Goal: Navigation & Orientation: Find specific page/section

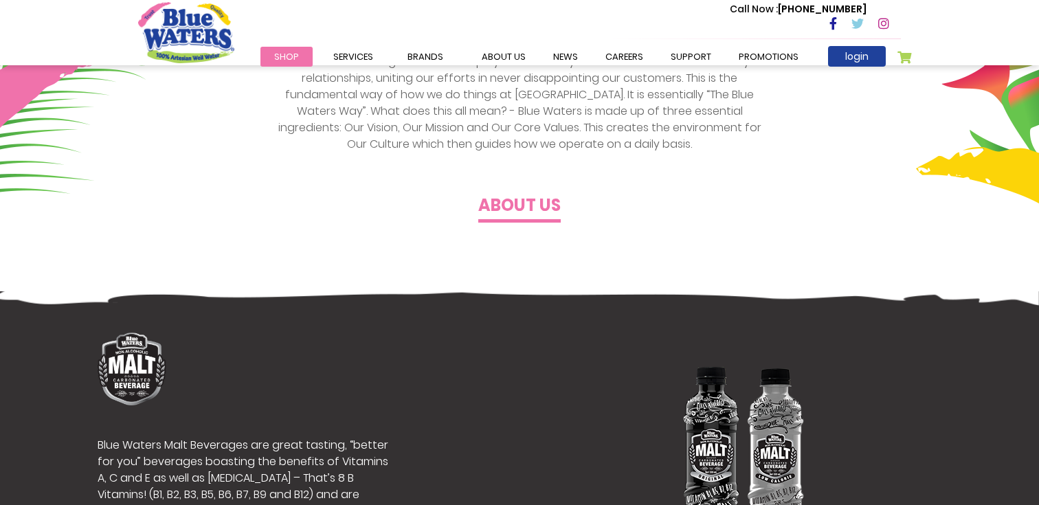
scroll to position [522, 0]
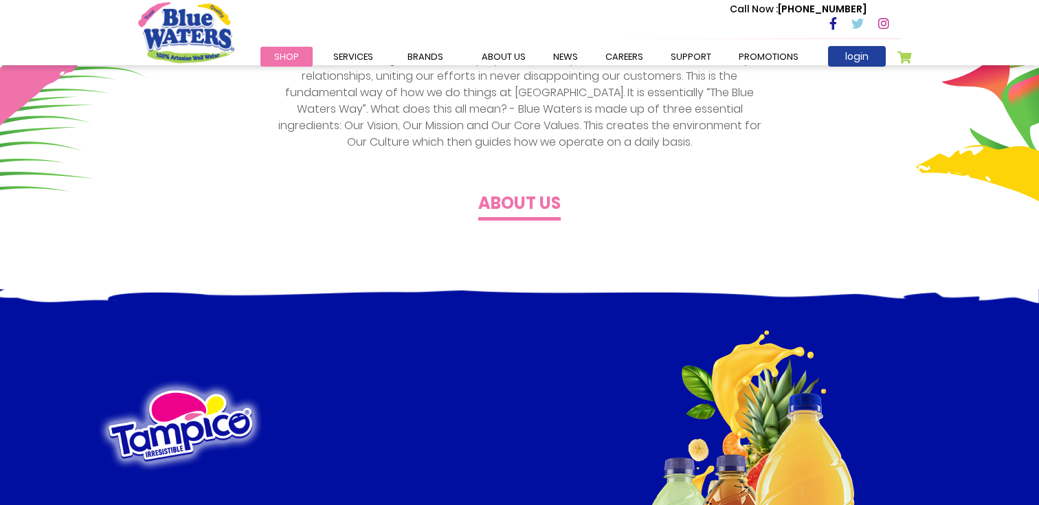
click at [504, 204] on h4 "About us" at bounding box center [519, 204] width 82 height 20
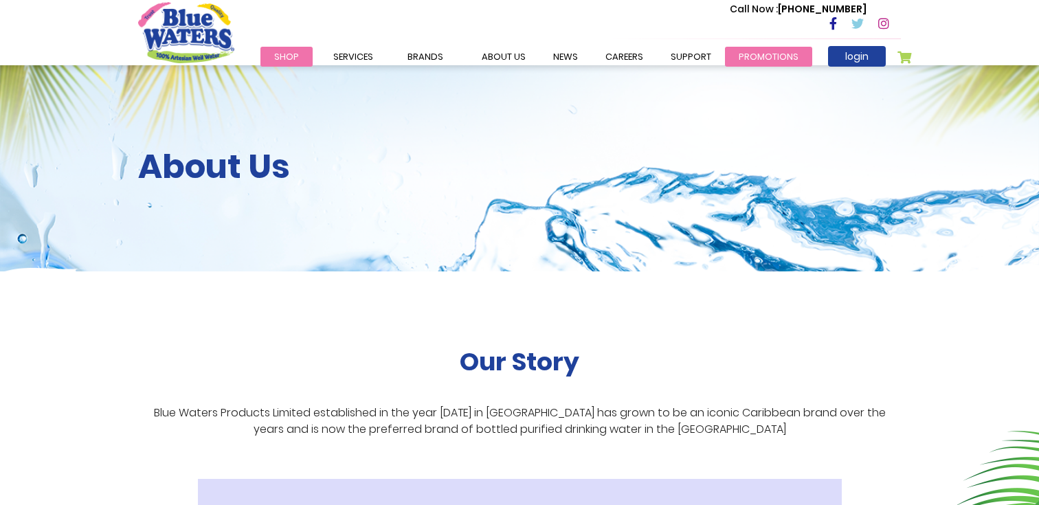
click at [749, 58] on link "Promotions" at bounding box center [768, 57] width 87 height 20
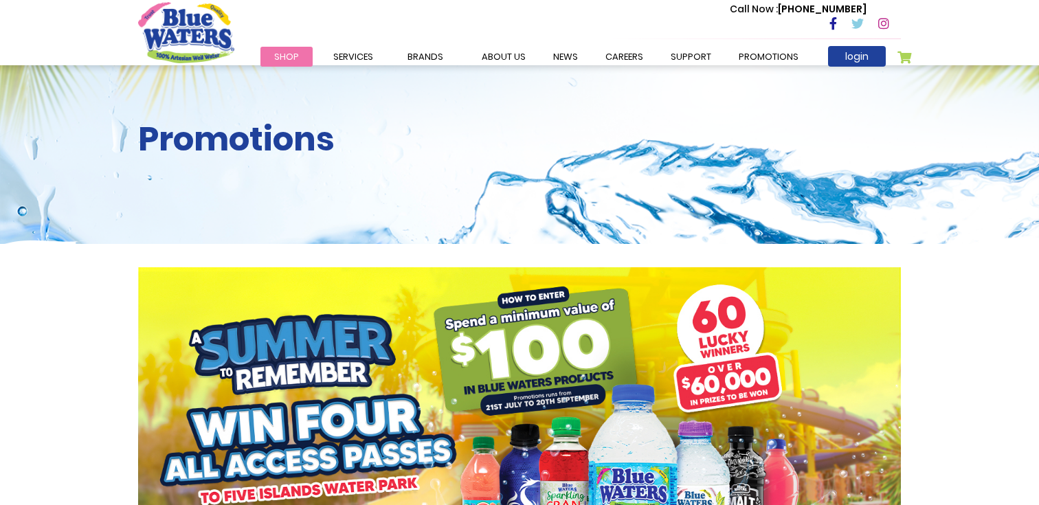
click at [682, 45] on div "Call Now : (868) 640-8824" at bounding box center [578, 24] width 646 height 47
click at [682, 54] on link "support" at bounding box center [691, 57] width 68 height 20
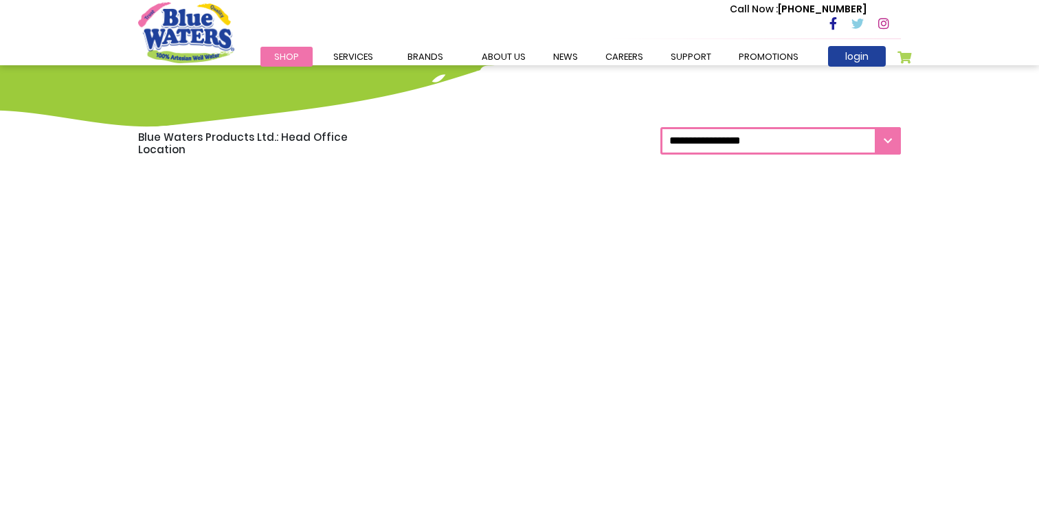
scroll to position [1209, 0]
